Goal: Find specific page/section: Find specific page/section

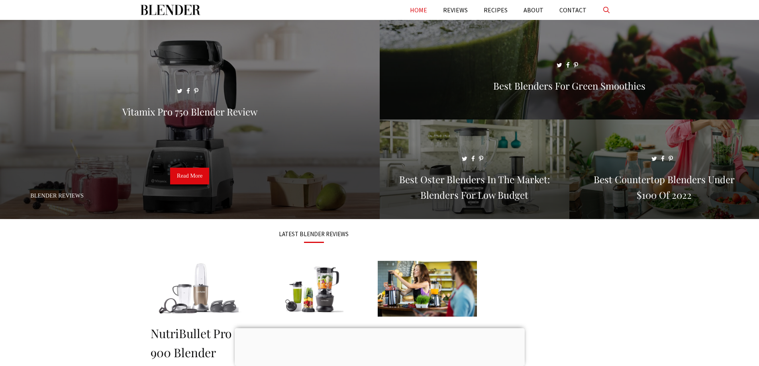
click at [610, 13] on link "Open Search Bar" at bounding box center [606, 10] width 24 height 20
click at [347, 7] on input "Primary" at bounding box center [380, 10] width 478 height 20
